Goal: Information Seeking & Learning: Understand process/instructions

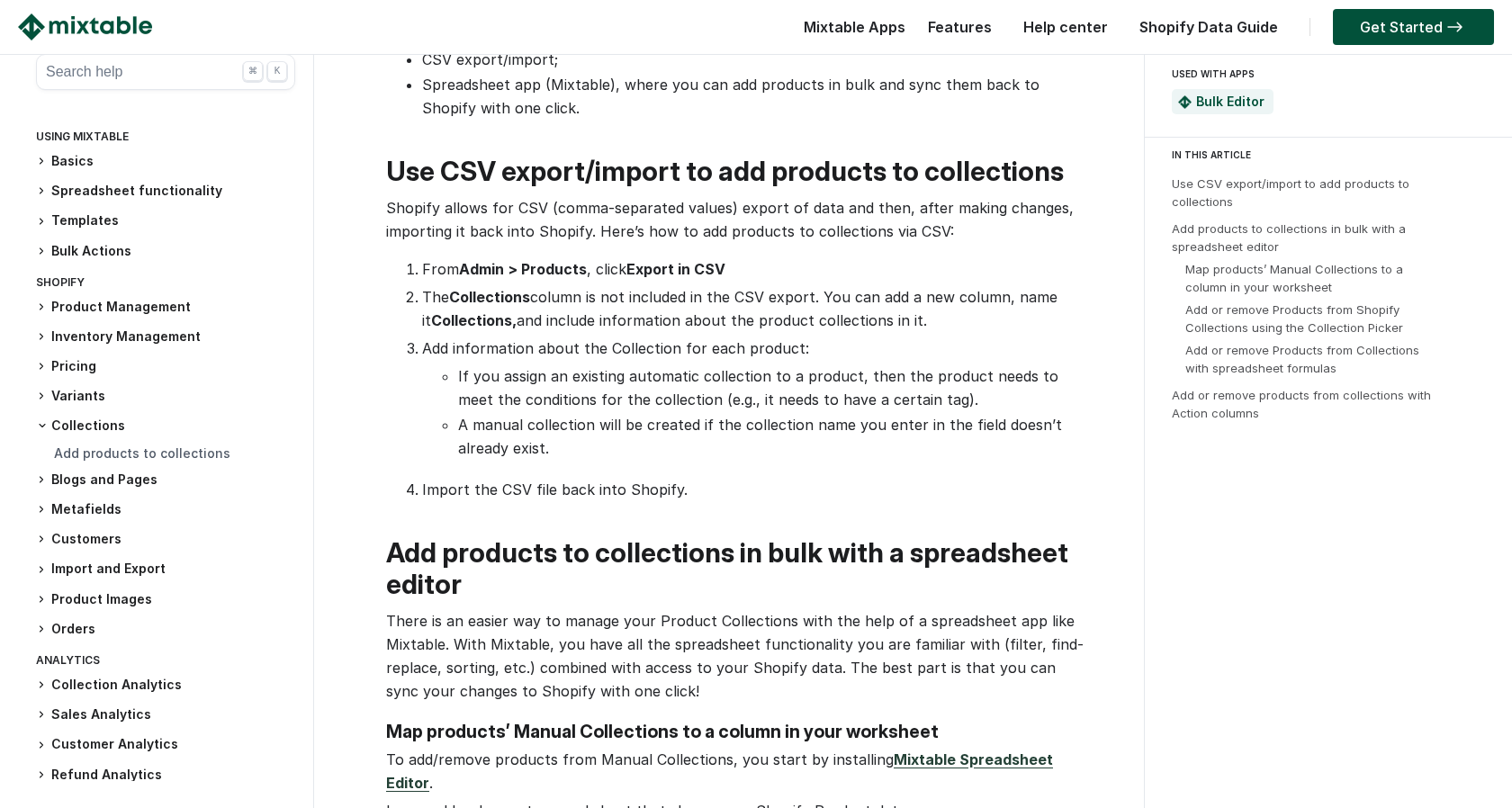
scroll to position [775, 0]
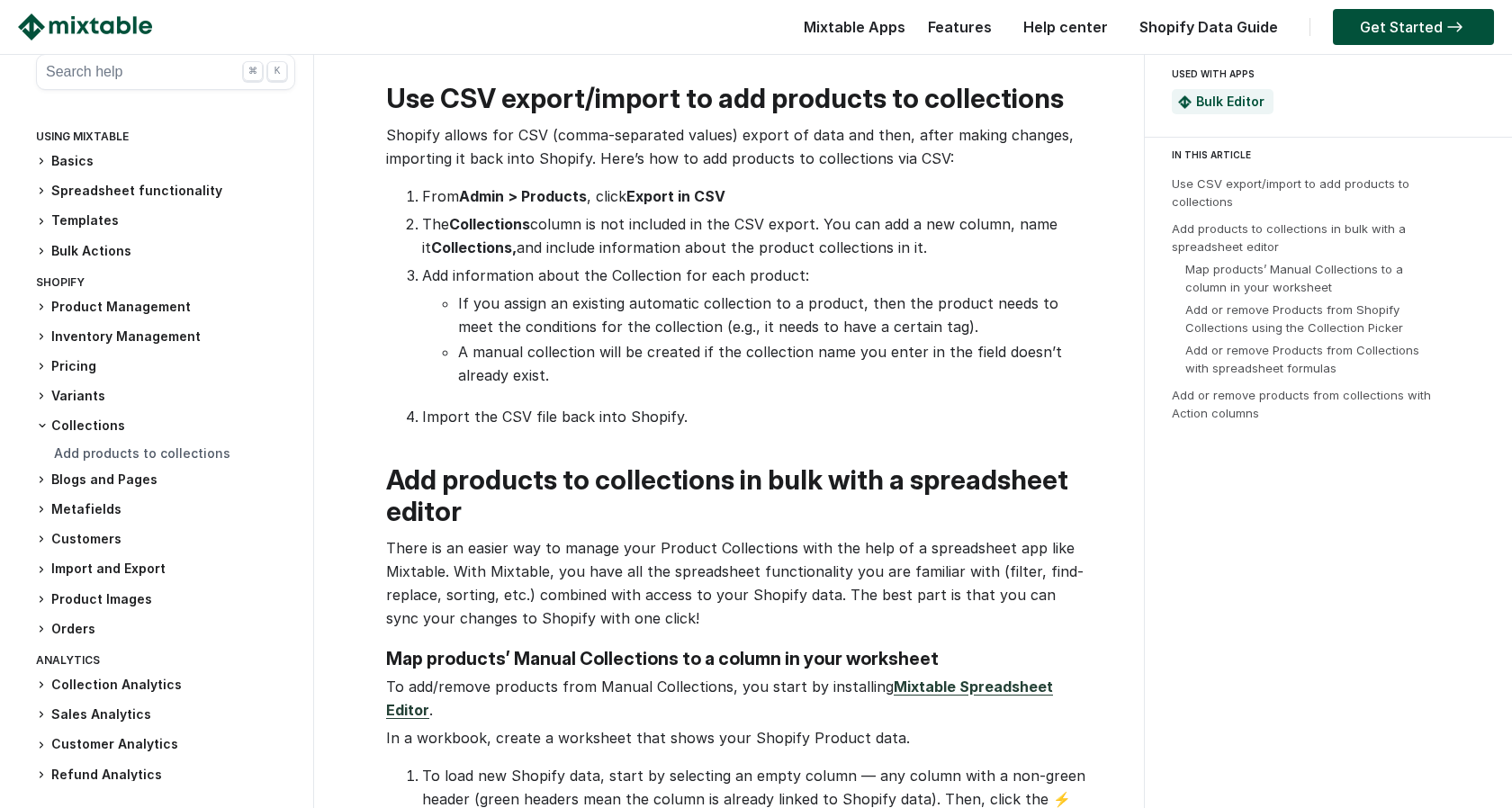
click at [41, 508] on icon at bounding box center [42, 510] width 3 height 6
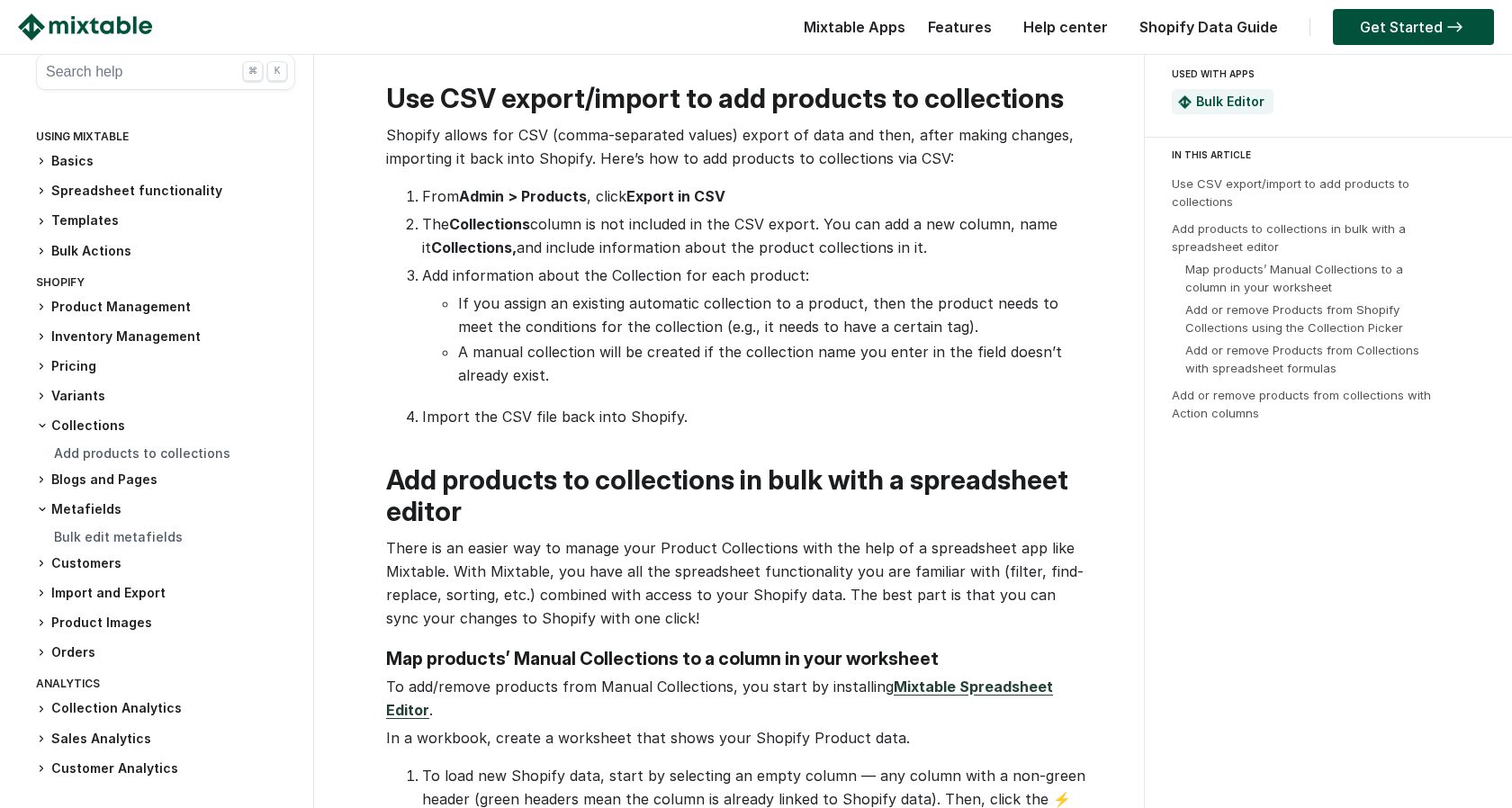
click at [105, 511] on h3 "Metafields" at bounding box center [165, 509] width 259 height 18
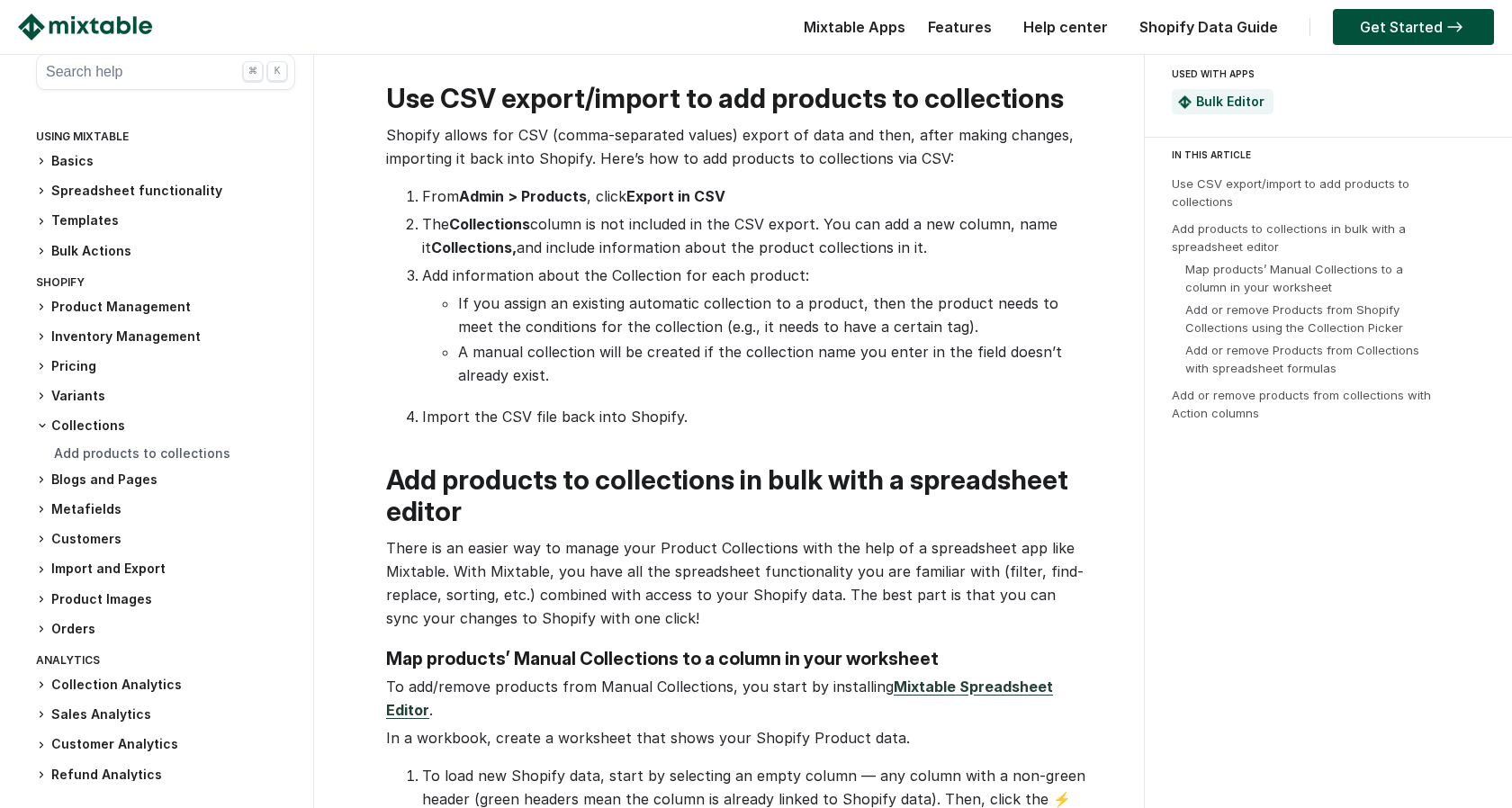
click at [100, 519] on h3 "Metafields" at bounding box center [165, 510] width 259 height 19
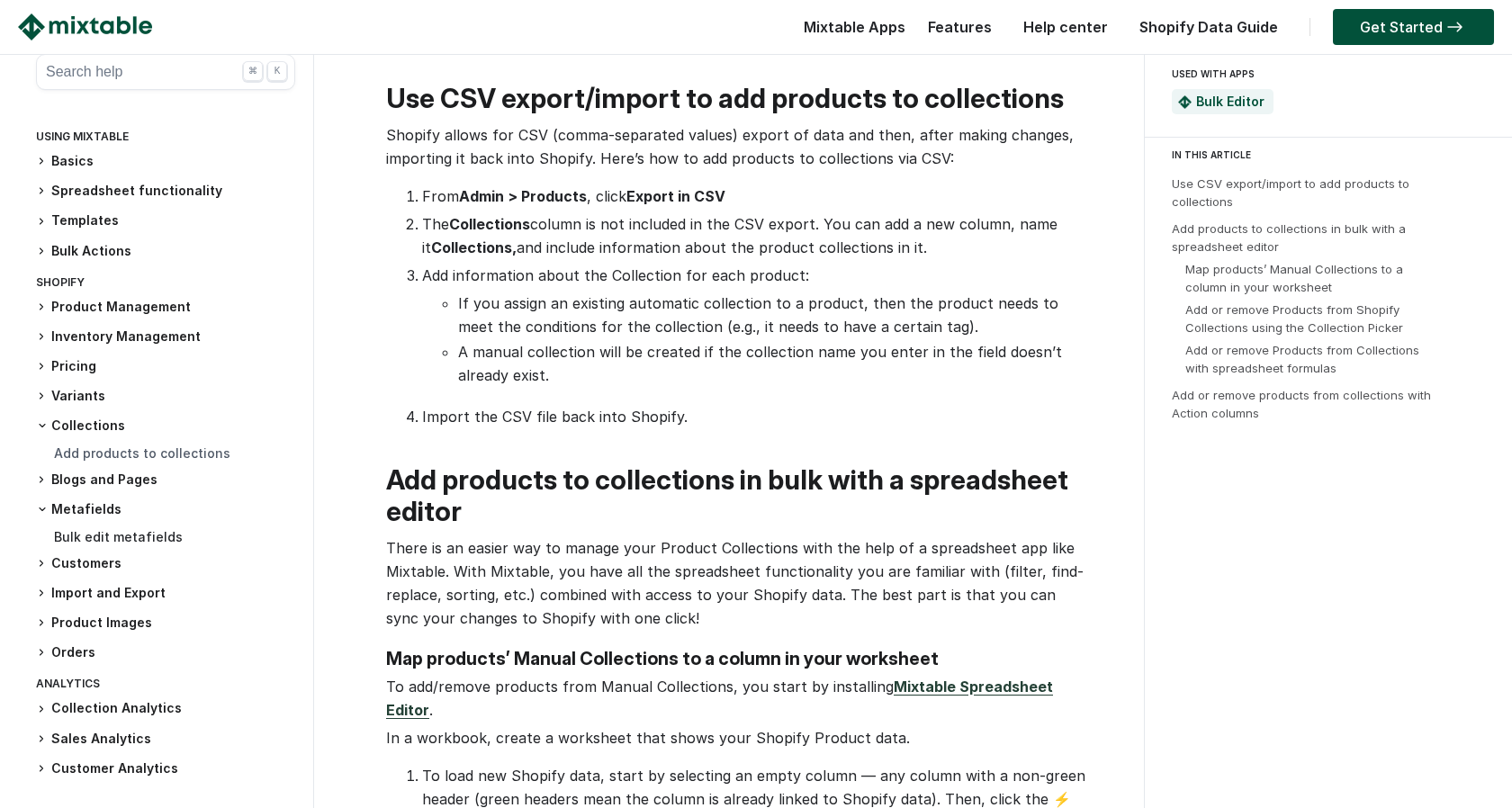
click at [107, 534] on link "Bulk edit metafields" at bounding box center [118, 537] width 129 height 16
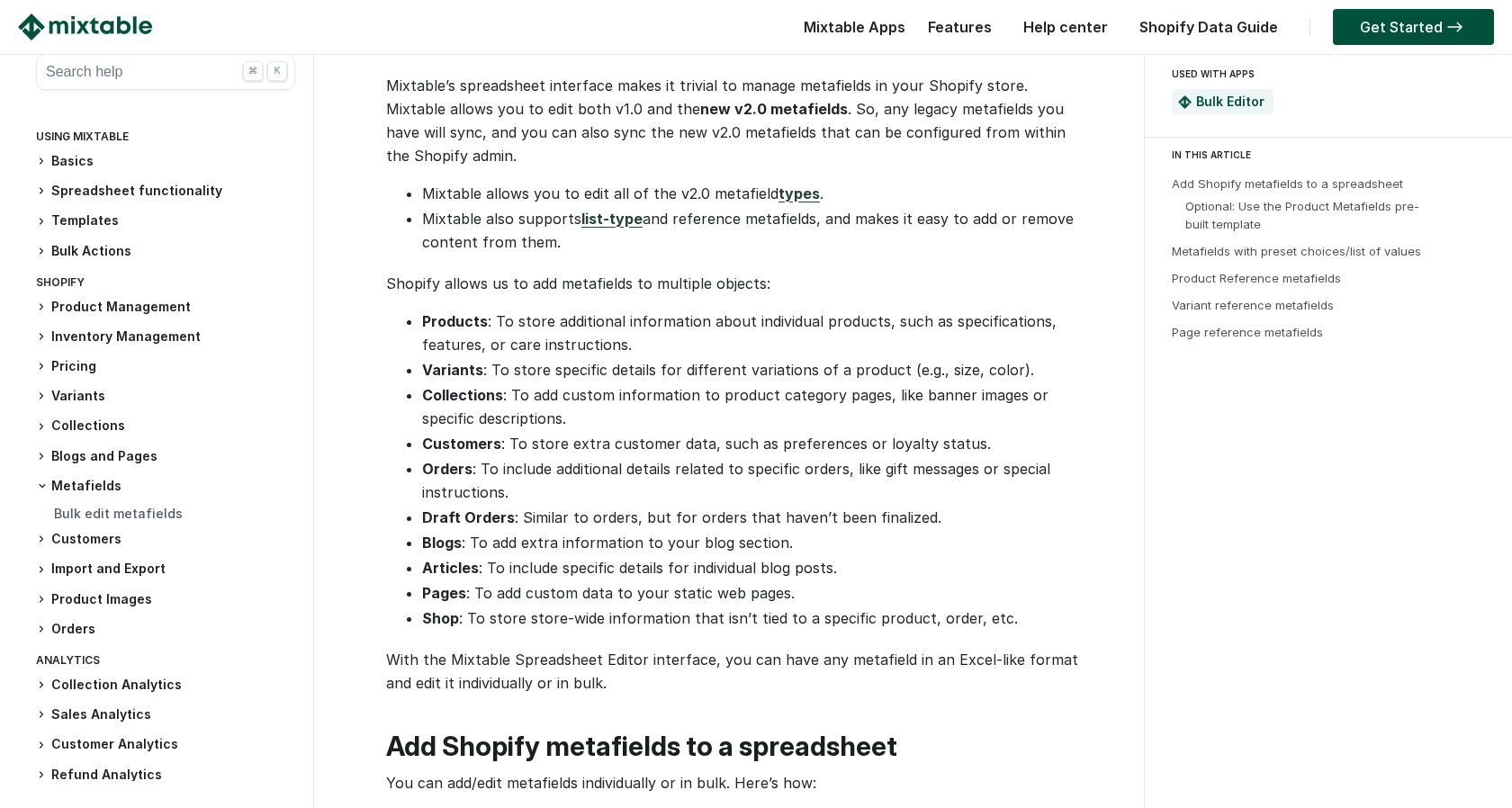
scroll to position [659, 0]
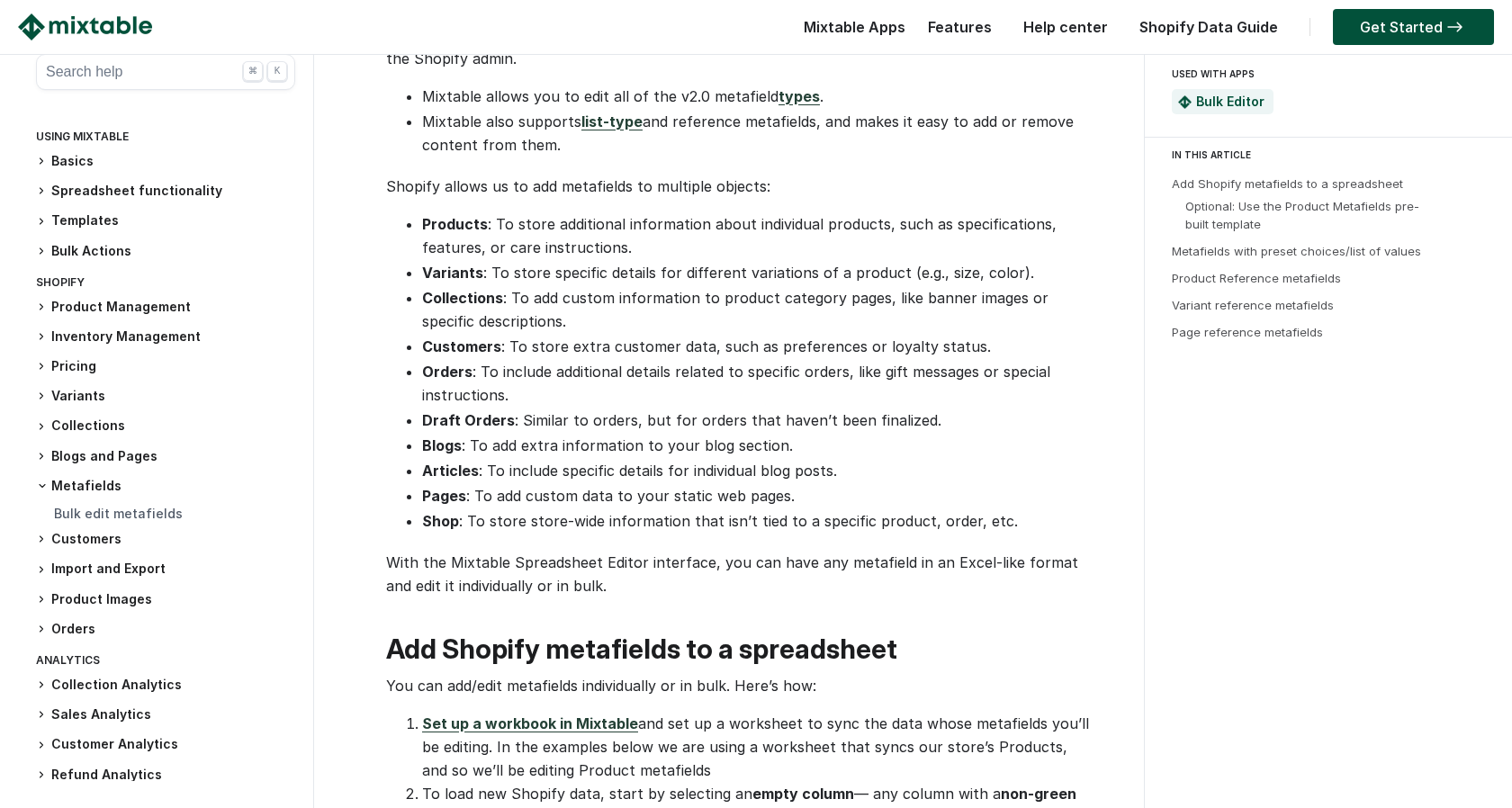
click at [135, 28] on img at bounding box center [85, 27] width 134 height 27
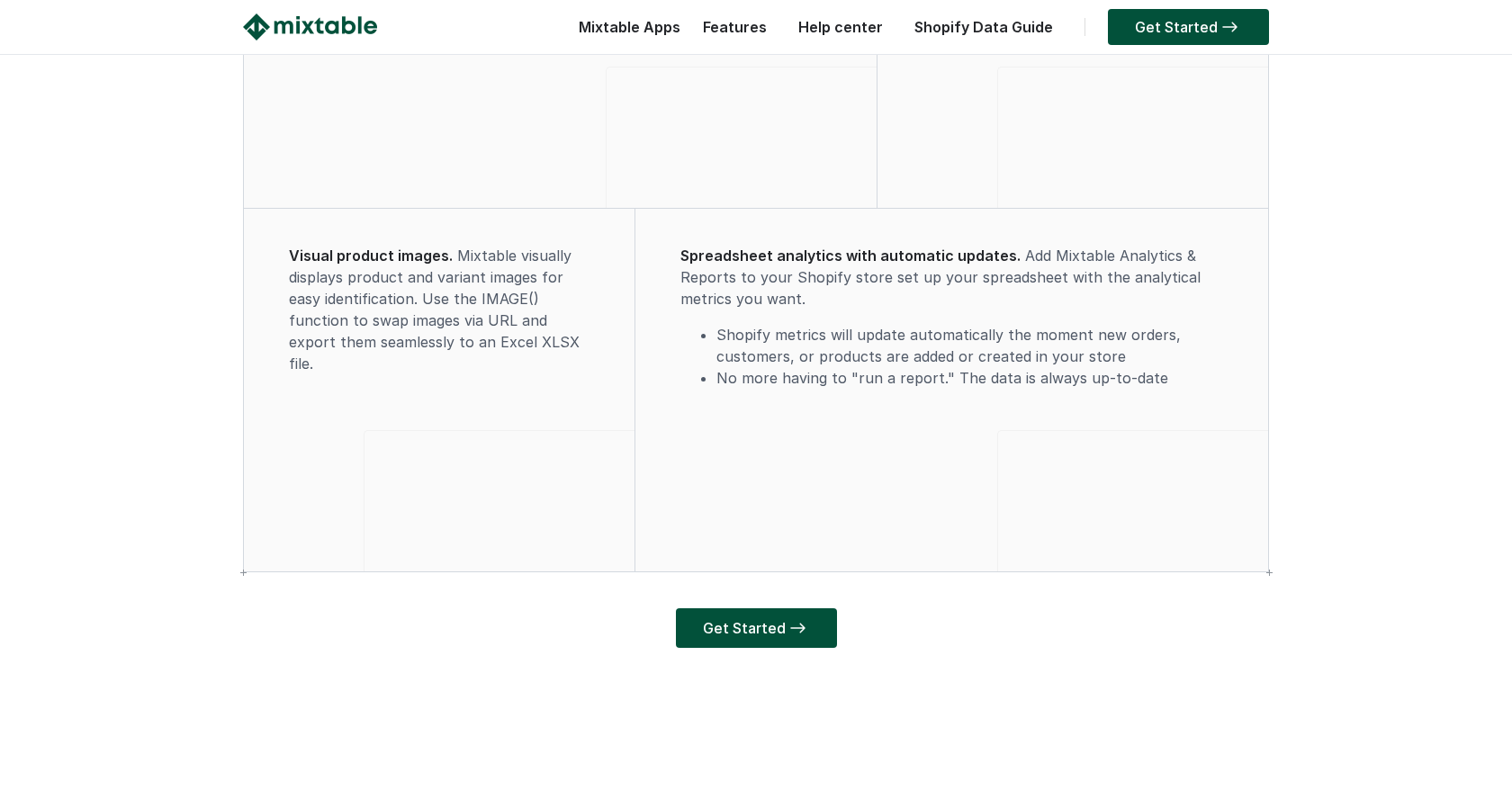
scroll to position [5450, 0]
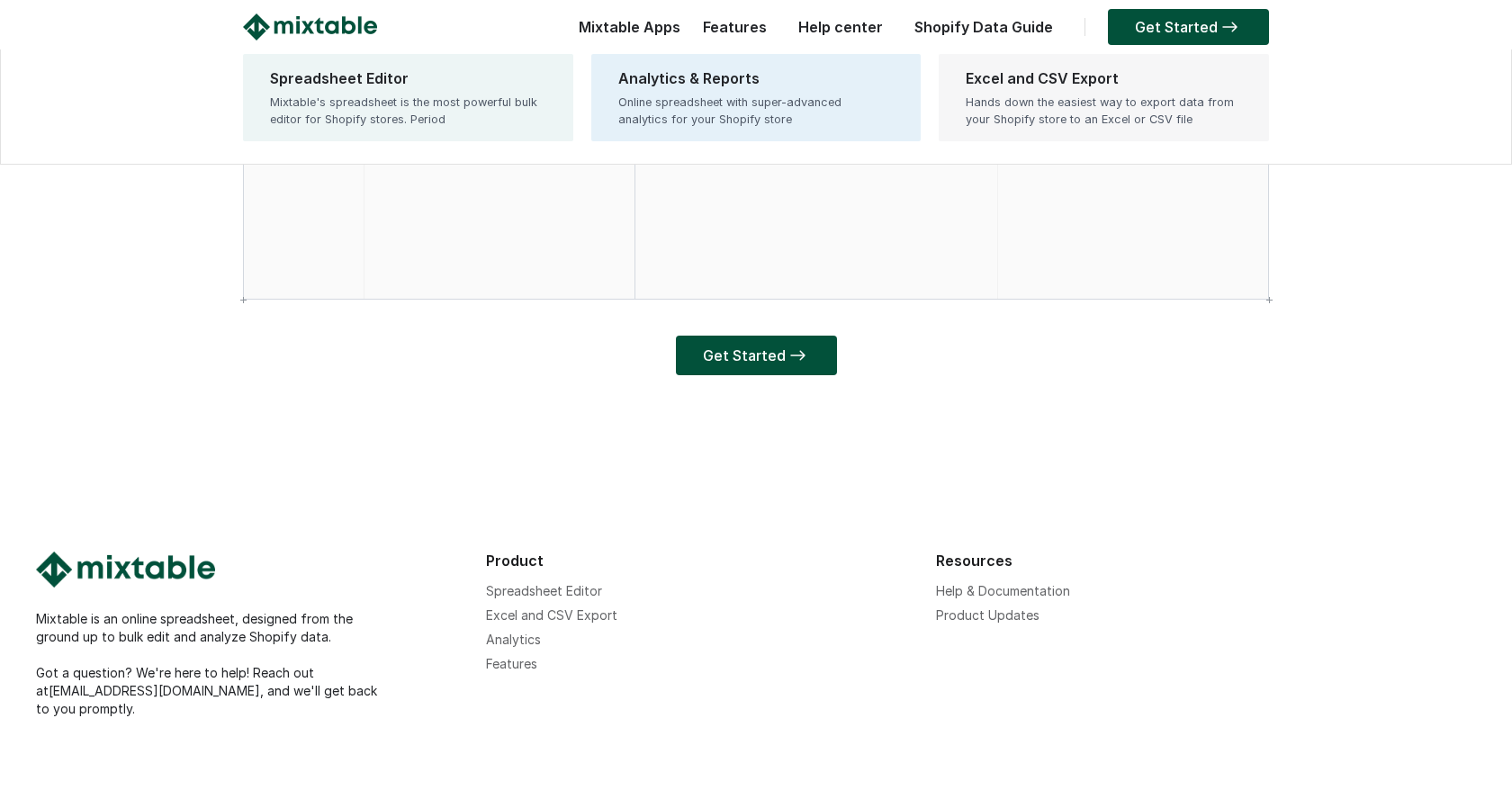
click at [964, 71] on link "Excel and CSV Export Hands down the easiest way to export data from your Shopif…" at bounding box center [1104, 98] width 331 height 87
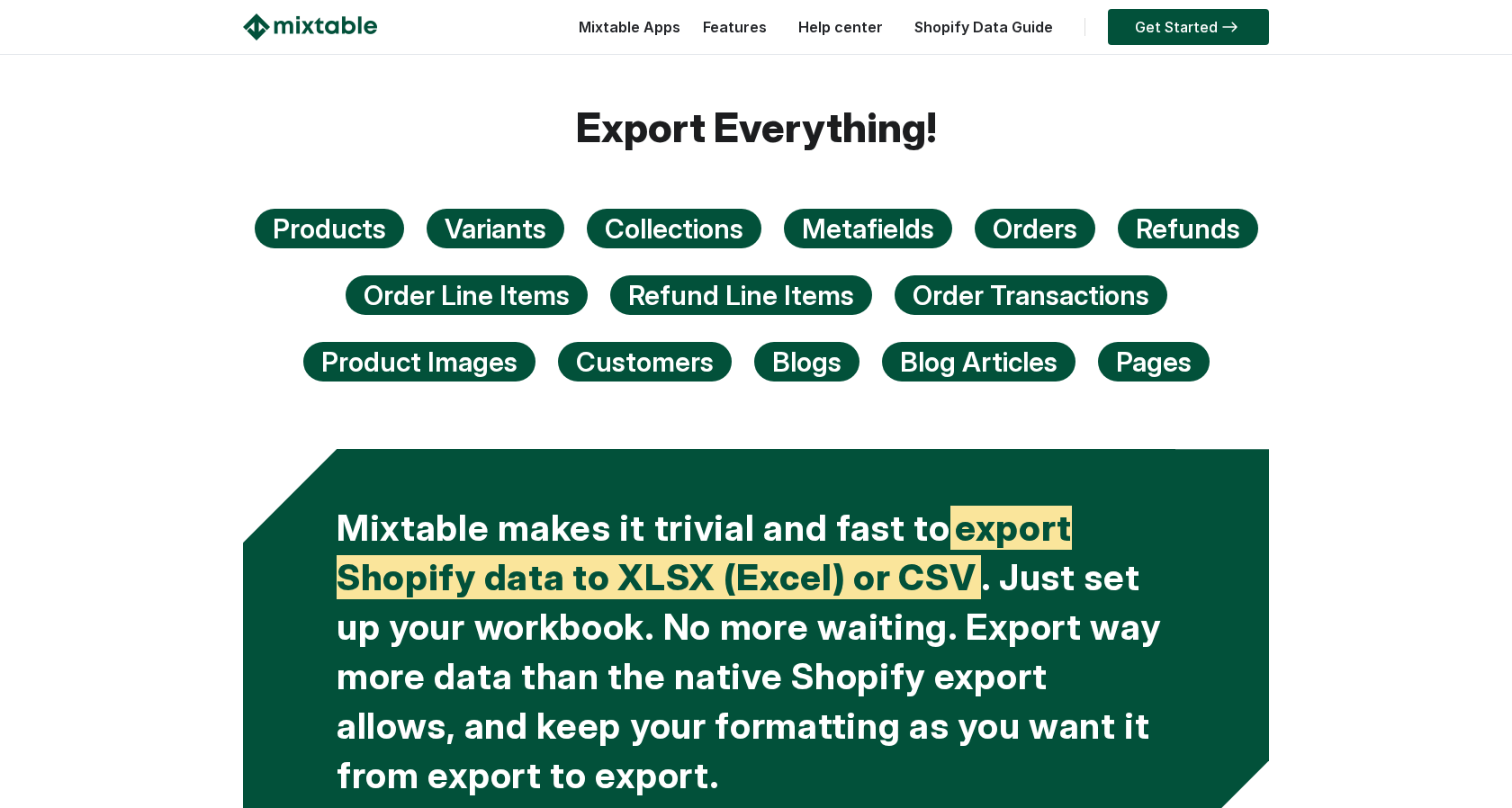
scroll to position [3609, 0]
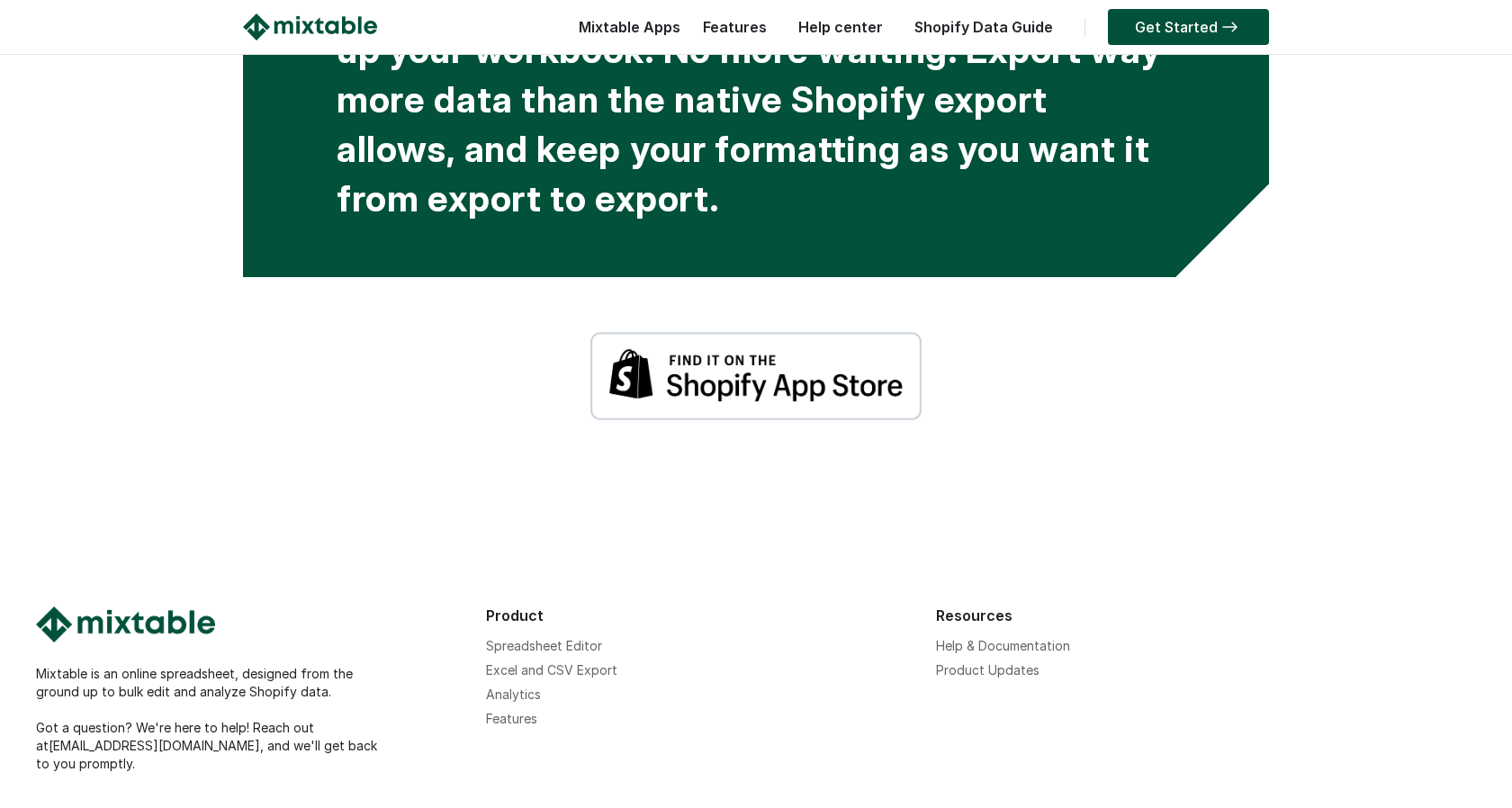
click at [827, 394] on img at bounding box center [756, 376] width 332 height 90
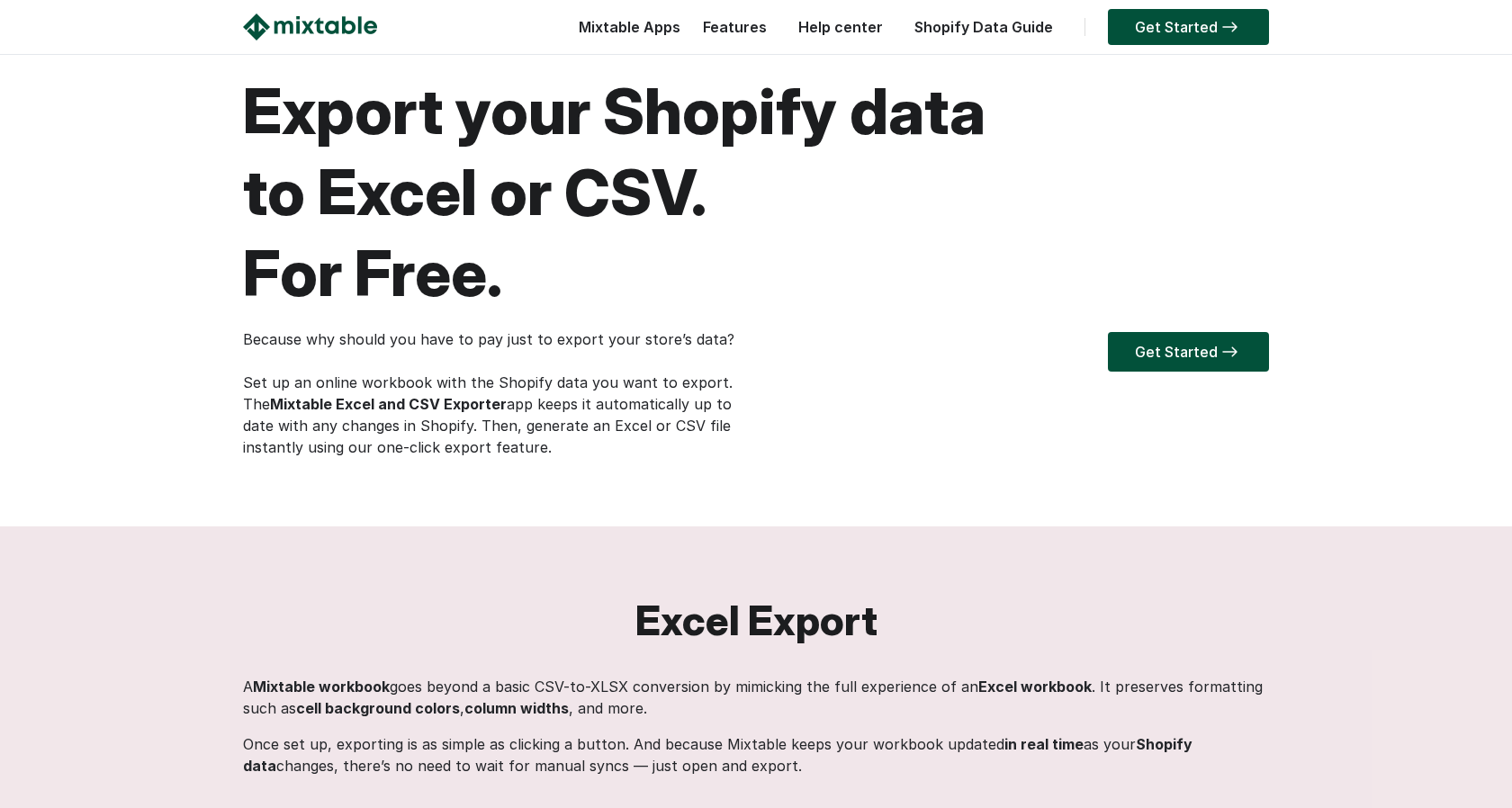
scroll to position [0, 0]
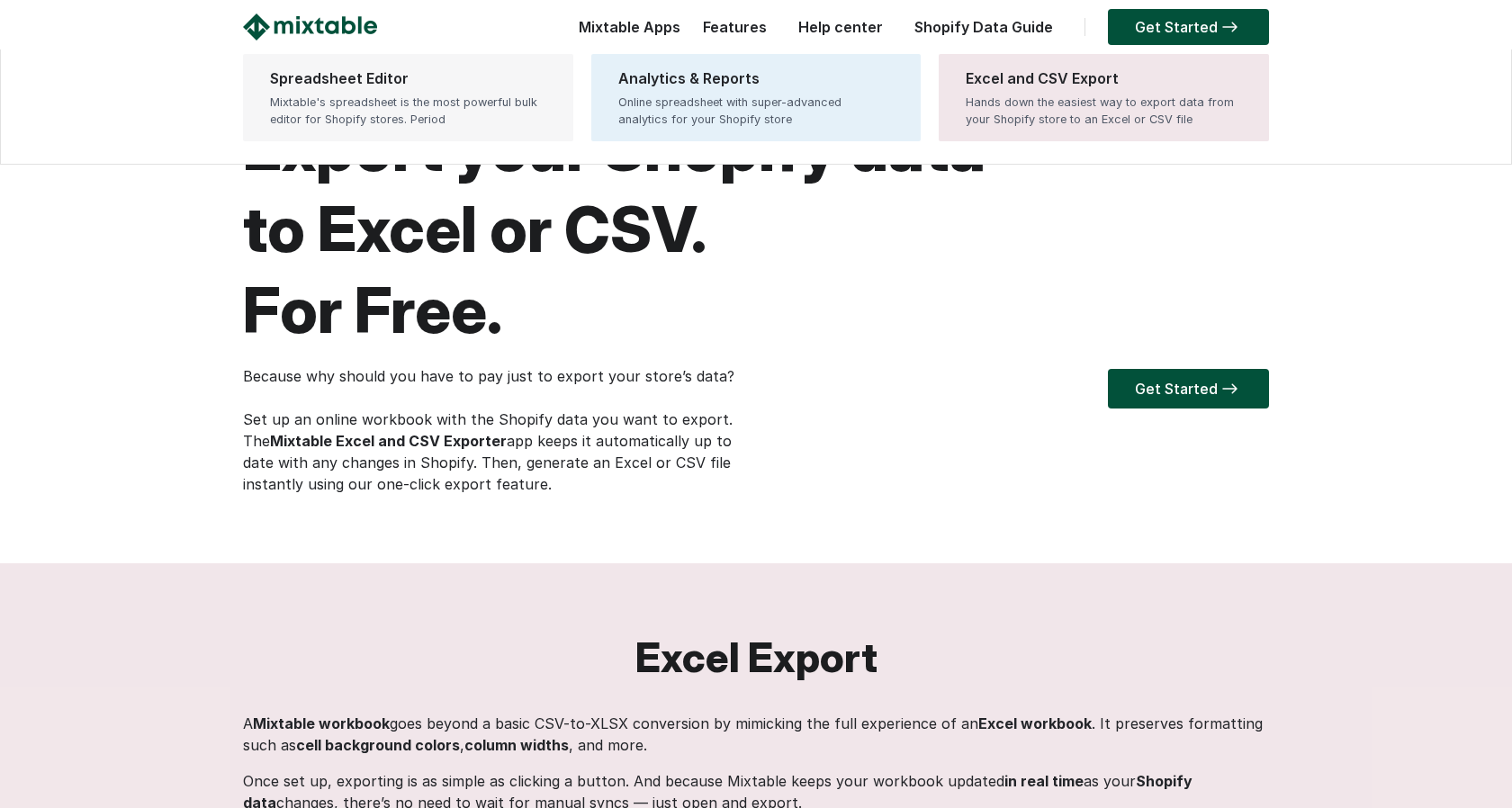
click at [480, 115] on div "Mixtable's spreadsheet is the most powerful bulk editor for Shopify stores. Per…" at bounding box center [408, 110] width 276 height 34
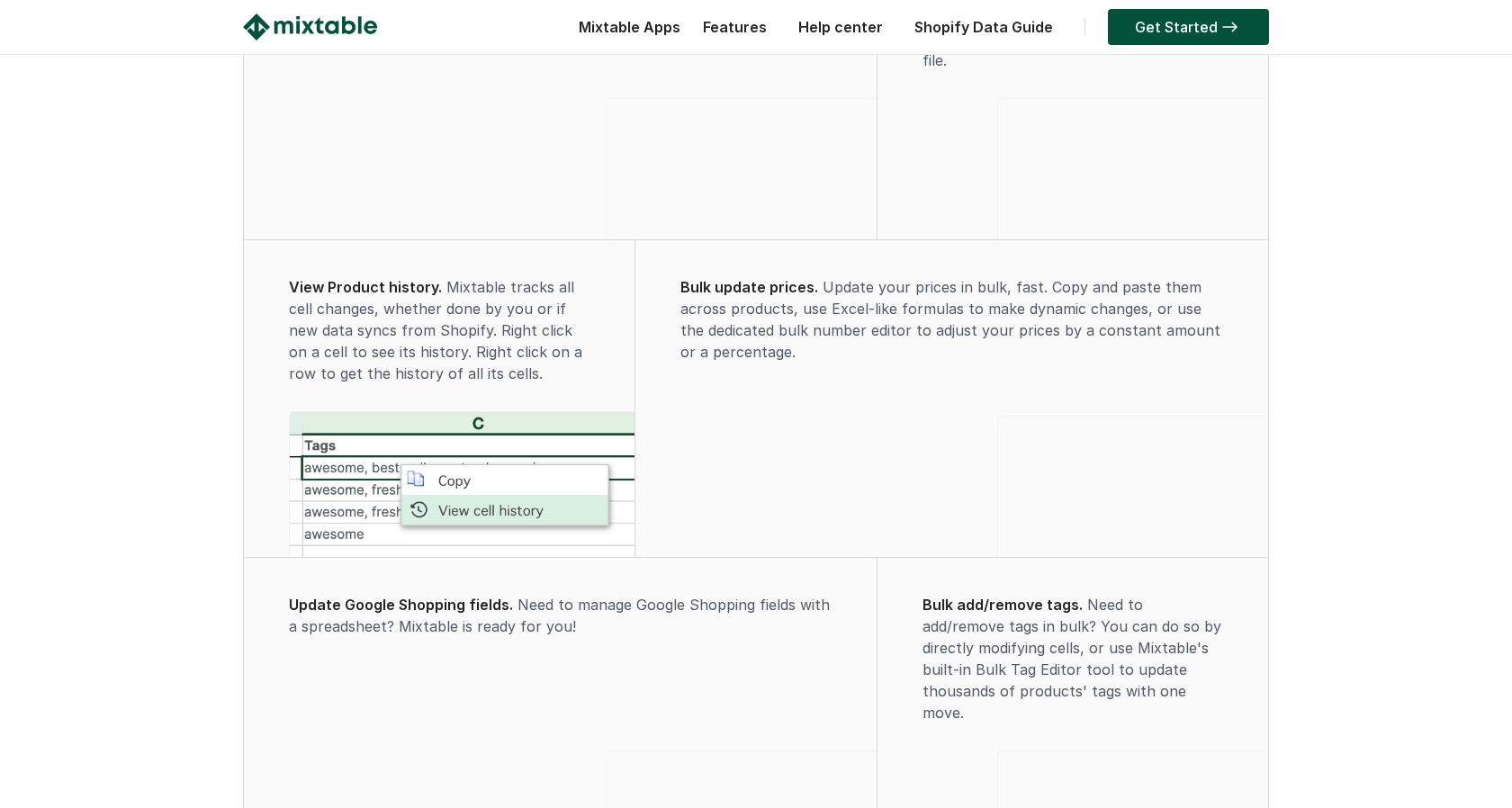
scroll to position [2593, 0]
